Goal: Find specific page/section: Find specific page/section

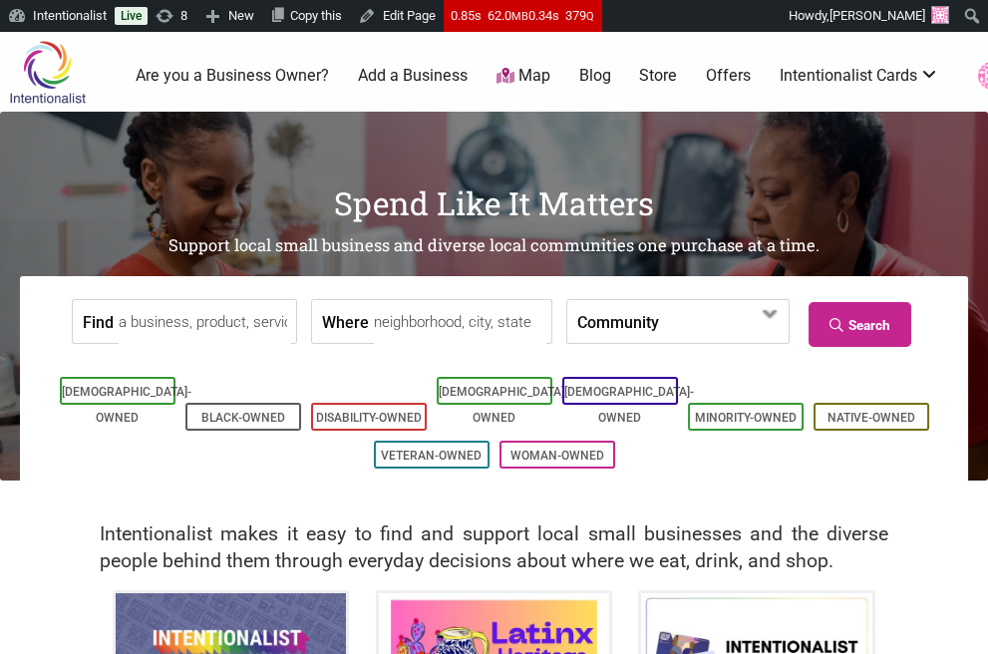
click at [211, 337] on input "Find" at bounding box center [205, 322] width 172 height 45
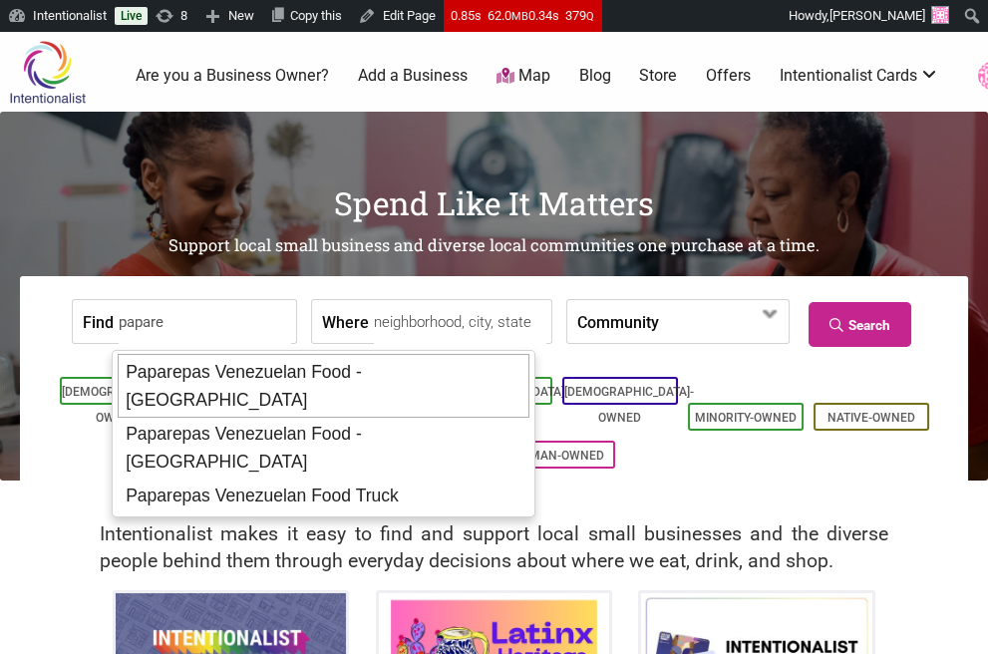
click at [328, 379] on div "Paparepas Venezuelan Food - Capitol Hill" at bounding box center [324, 386] width 412 height 64
type input "Paparepas Venezuelan Food - Capitol Hill"
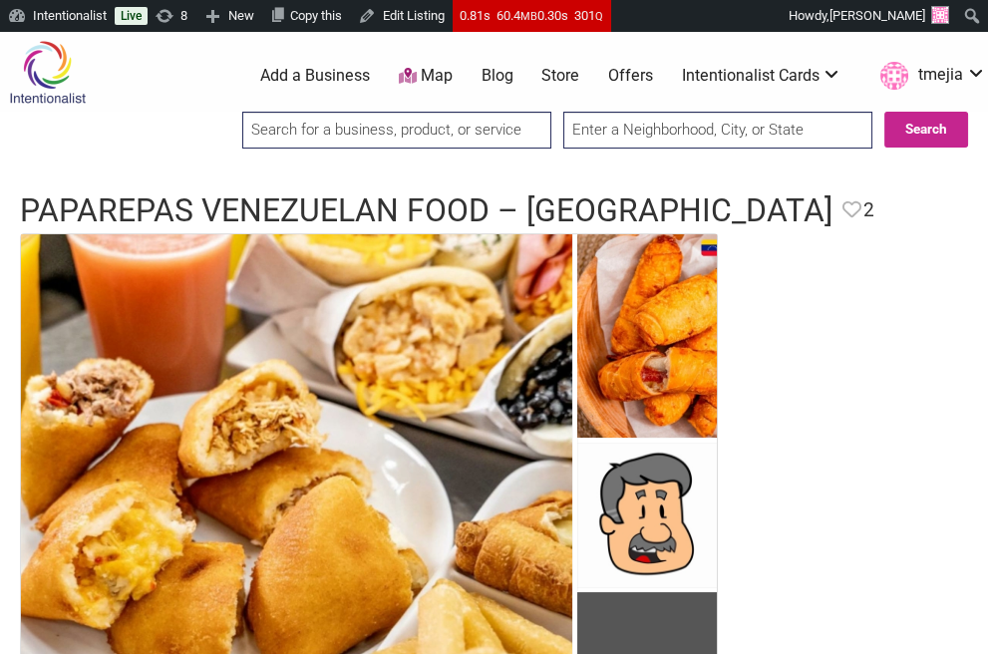
click at [333, 132] on input "search" at bounding box center [396, 130] width 309 height 37
type input "o"
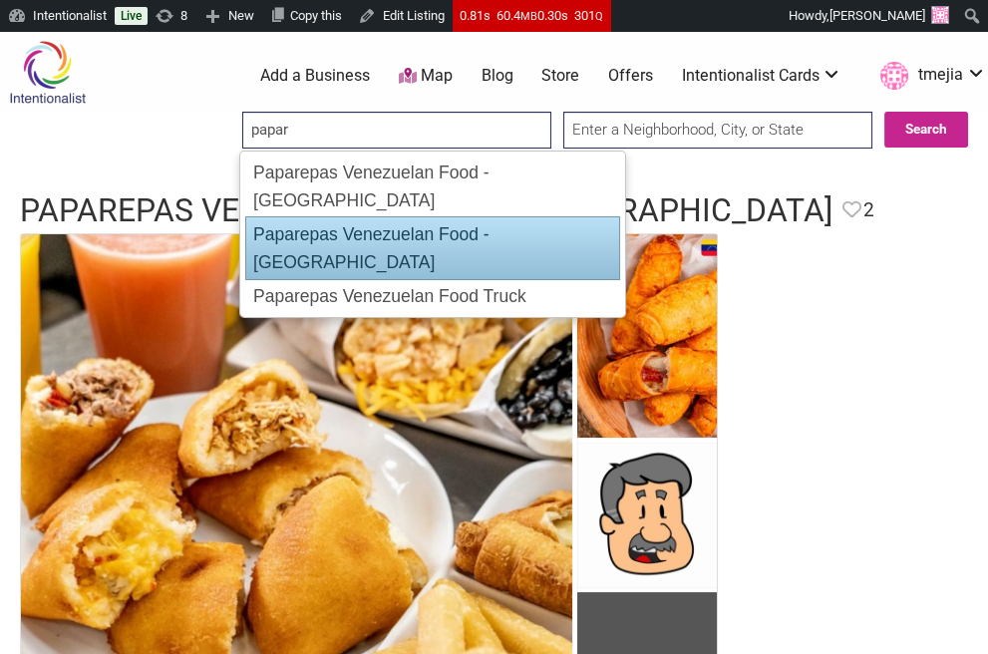
click at [387, 216] on div "Paparepas Venezuelan Food - Kent" at bounding box center [432, 248] width 375 height 64
type input "Paparepas Venezuelan Food - Kent"
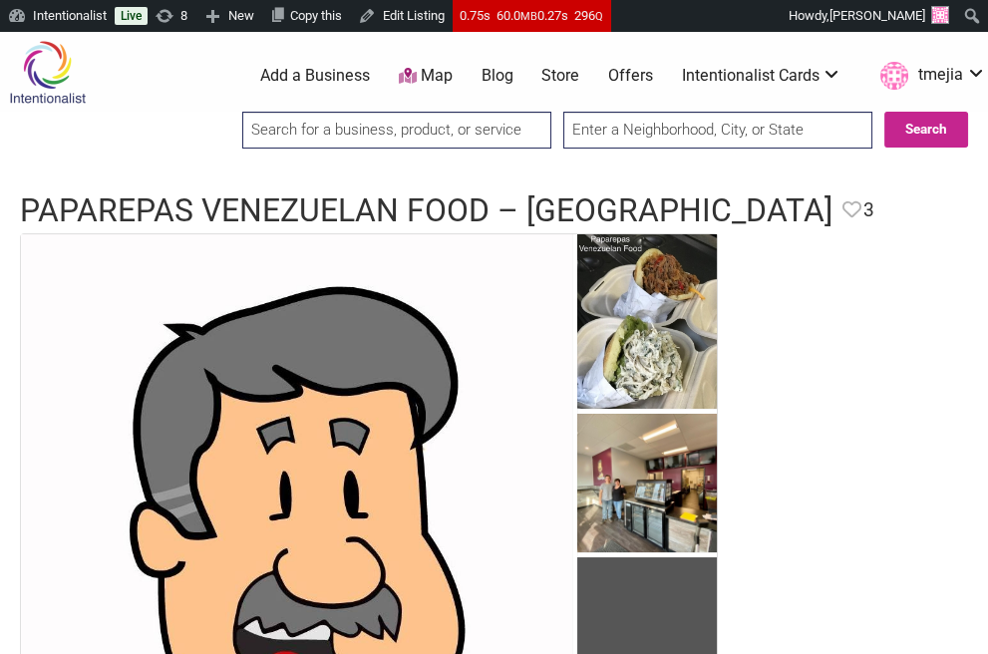
click at [469, 136] on input "search" at bounding box center [396, 130] width 309 height 37
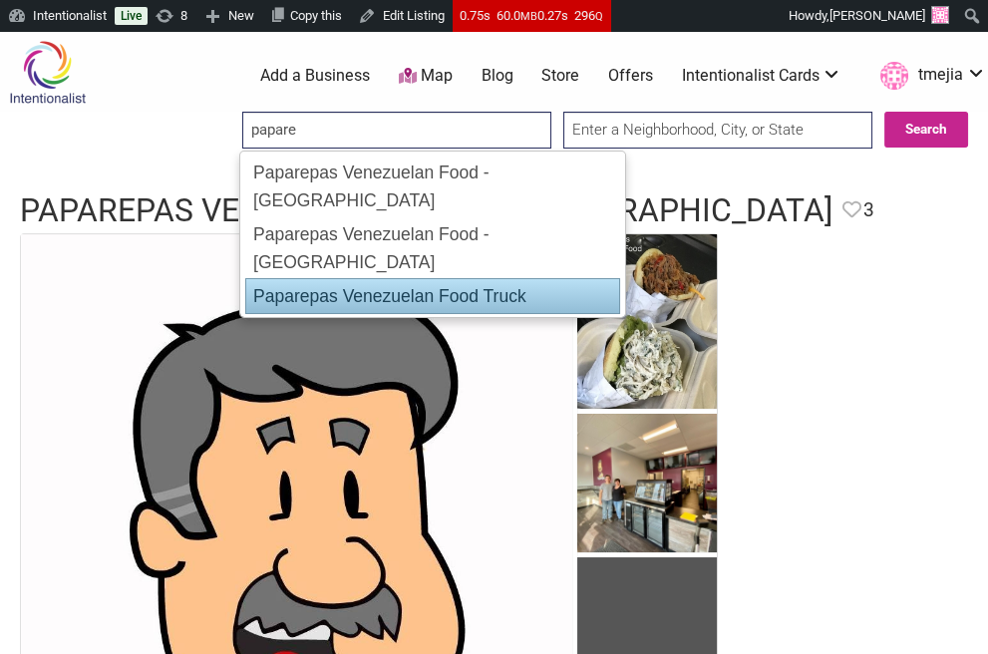
click at [480, 278] on div "Paparepas Venezuelan Food Truck" at bounding box center [432, 296] width 375 height 36
type input "Paparepas Venezuelan Food Truck"
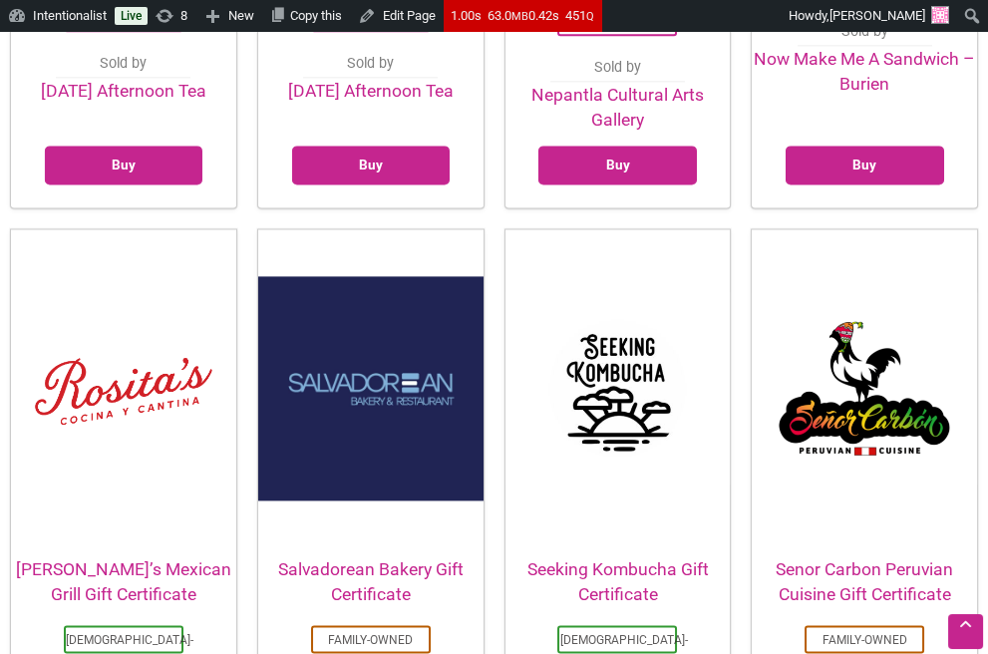
scroll to position [3571, 0]
